Goal: Communication & Community: Answer question/provide support

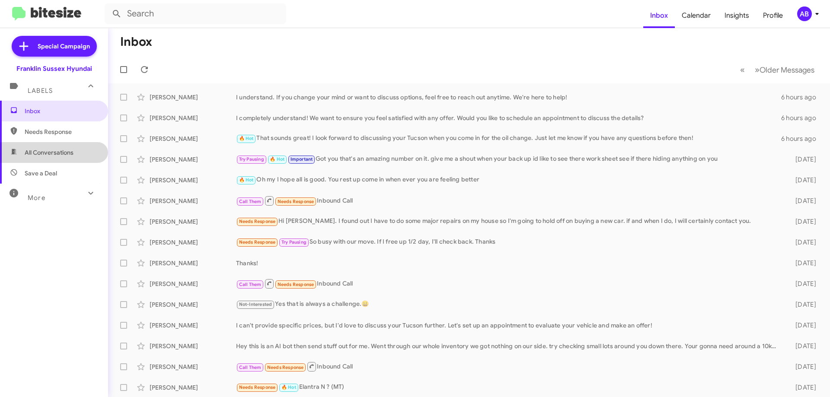
click at [54, 155] on span "All Conversations" at bounding box center [49, 152] width 49 height 9
type input "in:all-conversations"
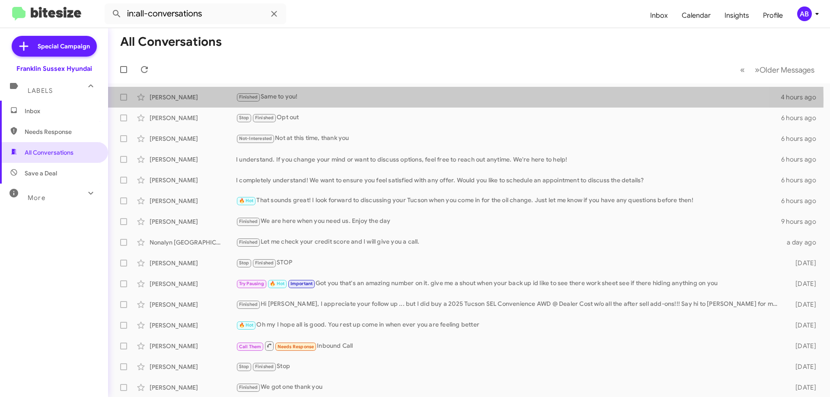
click at [302, 100] on div "Finished Same to you!" at bounding box center [508, 97] width 545 height 10
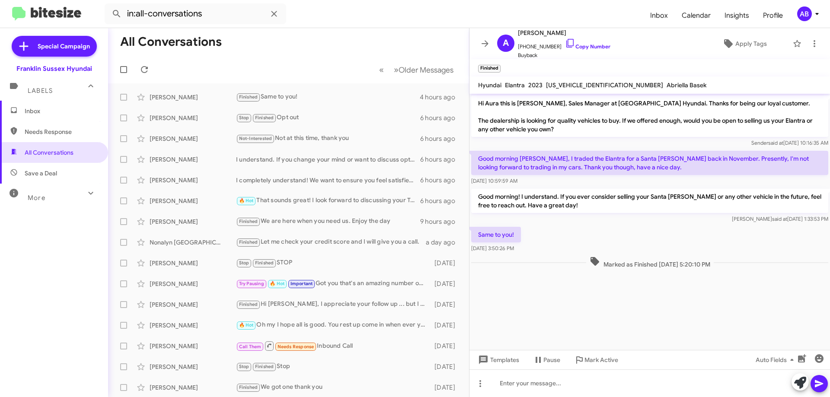
click at [485, 42] on icon at bounding box center [485, 43] width 10 height 10
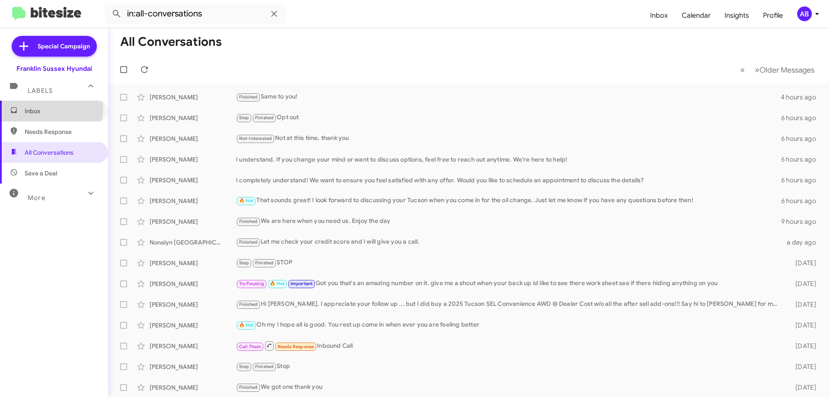
click at [37, 106] on span "Inbox" at bounding box center [54, 111] width 108 height 21
